Goal: Information Seeking & Learning: Learn about a topic

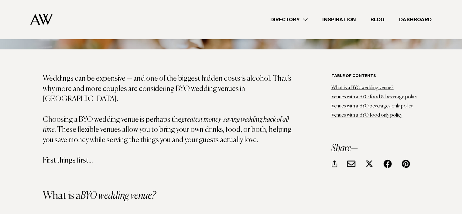
scroll to position [334, 0]
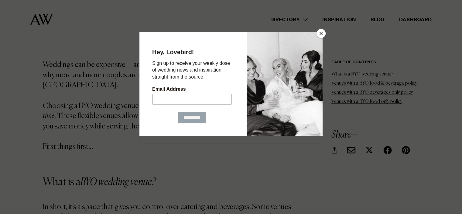
click at [321, 33] on button "Close" at bounding box center [321, 33] width 9 height 9
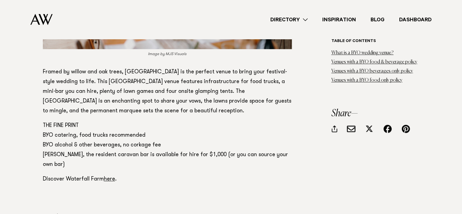
scroll to position [851, 0]
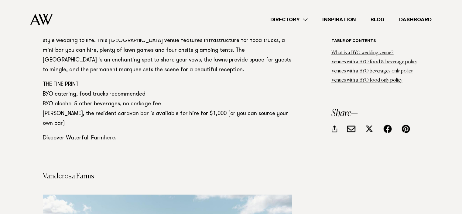
click at [109, 135] on link "here" at bounding box center [109, 137] width 11 height 5
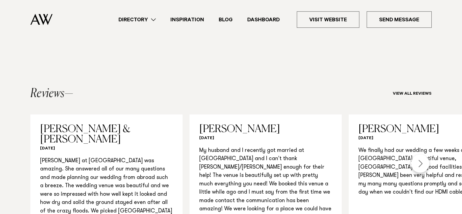
scroll to position [608, 0]
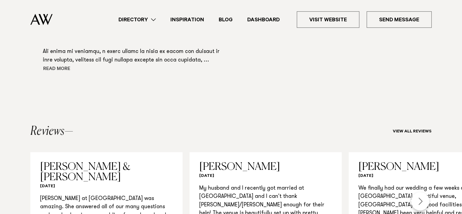
click at [63, 67] on button "Read more" at bounding box center [70, 69] width 55 height 9
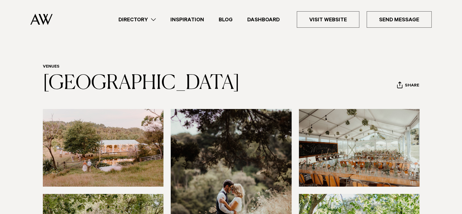
scroll to position [0, 0]
